Goal: Register for event/course

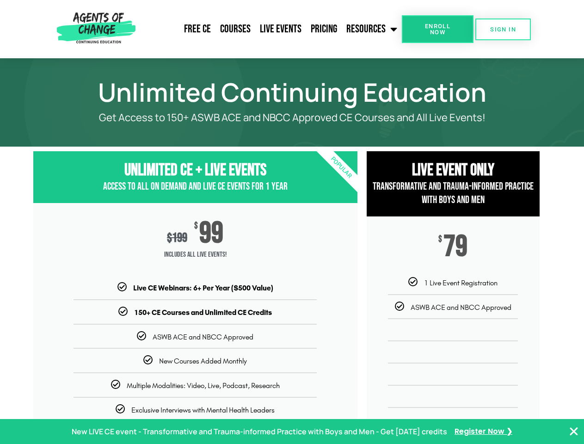
click at [292, 222] on div "$ 199 $ 99 Includes ALL Live Events!" at bounding box center [195, 242] width 324 height 79
click at [372, 29] on link "Resources" at bounding box center [372, 29] width 60 height 23
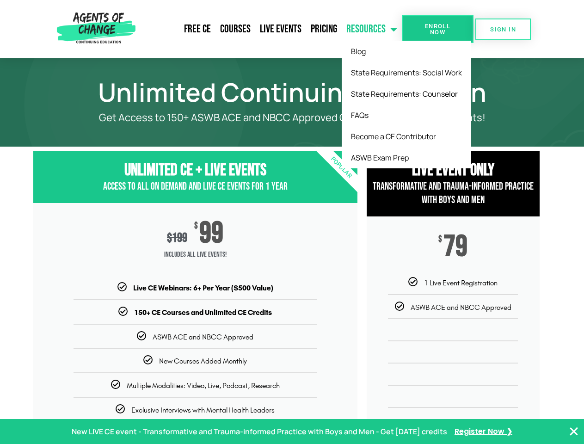
click at [437, 29] on span "Enroll Now" at bounding box center [437, 29] width 42 height 12
click at [503, 29] on span "SIGN IN" at bounding box center [503, 29] width 26 height 6
click at [292, 431] on p "New LIVE CE event - Transformative and Trauma-informed Practice with Boys and M…" at bounding box center [259, 431] width 375 height 13
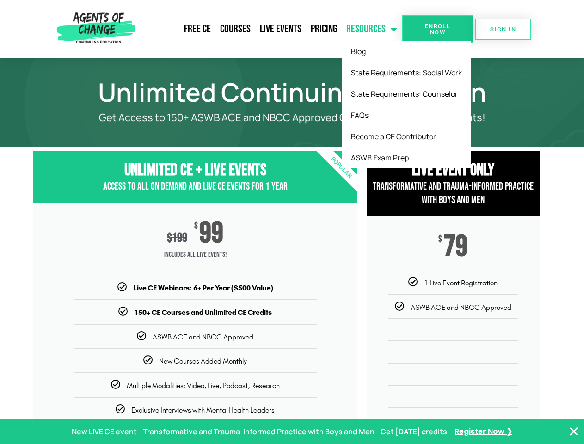
click at [573, 431] on icon "Close Banner" at bounding box center [573, 431] width 11 height 11
